Goal: Find specific page/section: Find specific page/section

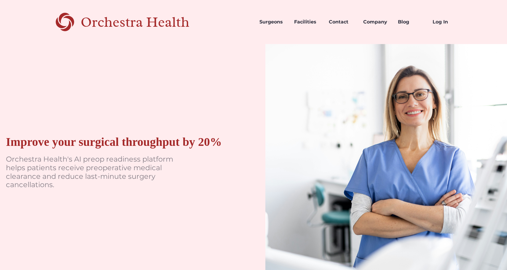
scroll to position [12, 0]
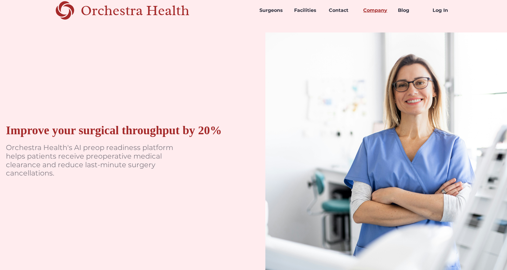
click at [377, 17] on link "Company" at bounding box center [375, 10] width 35 height 20
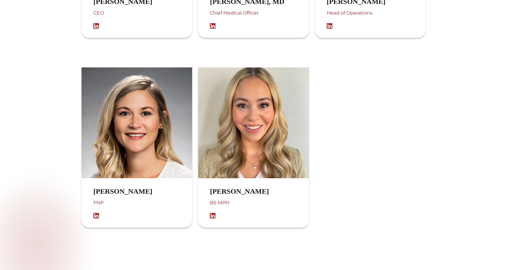
scroll to position [408, 0]
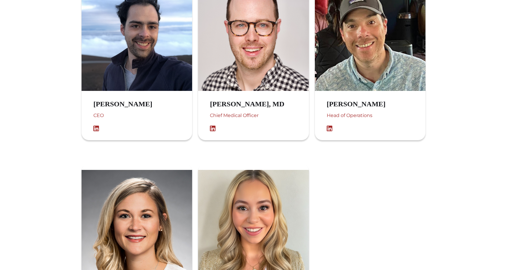
click at [158, 78] on img at bounding box center [137, 35] width 111 height 111
click at [148, 109] on div "[PERSON_NAME] CEO" at bounding box center [125, 115] width 86 height 37
click at [97, 126] on img at bounding box center [97, 128] width 9 height 6
